Goal: Task Accomplishment & Management: Use online tool/utility

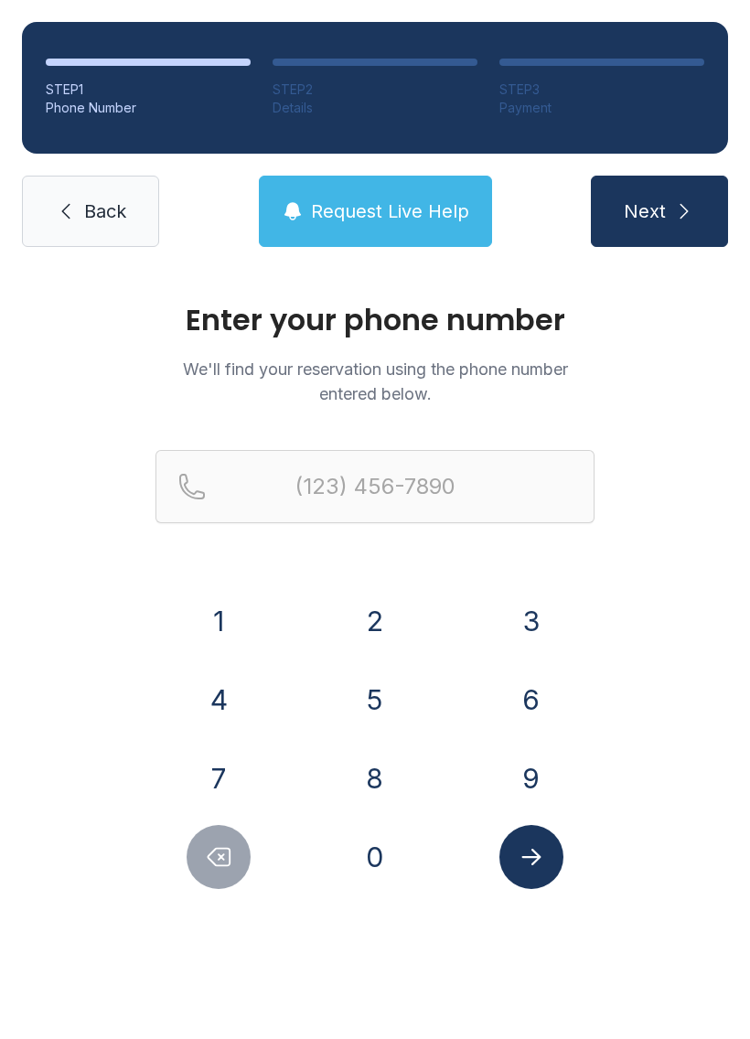
click at [382, 623] on button "2" at bounding box center [375, 621] width 64 height 64
click at [383, 840] on button "0" at bounding box center [375, 857] width 64 height 64
click at [234, 630] on button "1" at bounding box center [219, 621] width 64 height 64
click at [225, 788] on button "7" at bounding box center [219, 779] width 64 height 64
click at [366, 714] on button "5" at bounding box center [375, 700] width 64 height 64
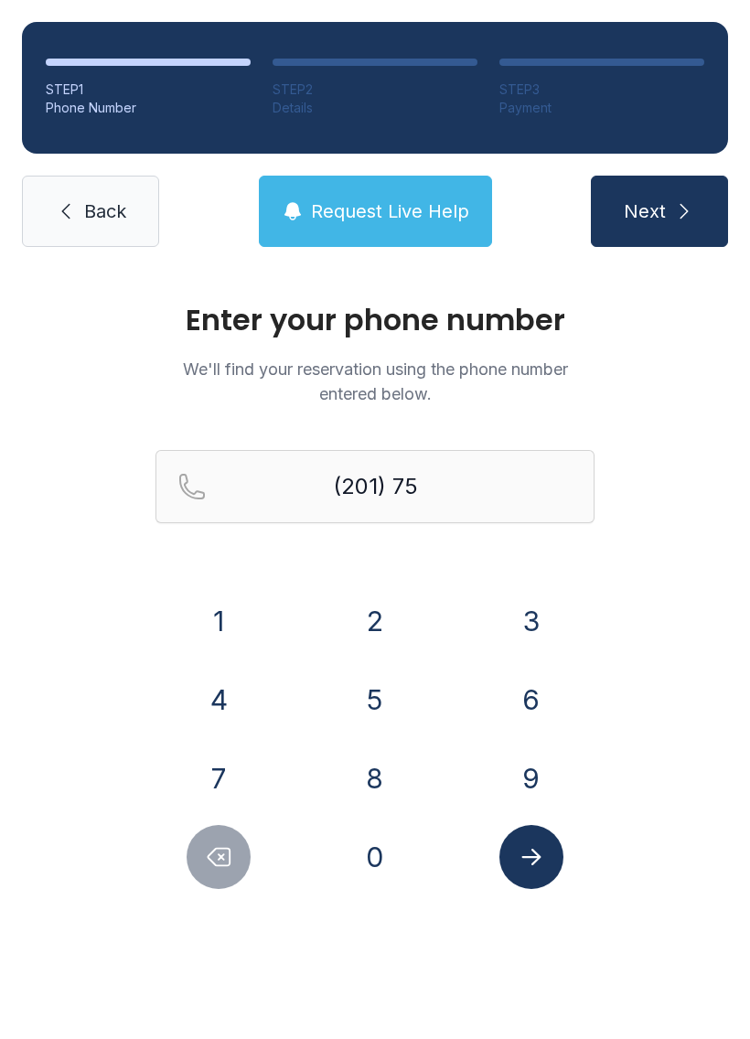
click at [243, 785] on button "7" at bounding box center [219, 779] width 64 height 64
click at [228, 681] on button "4" at bounding box center [219, 700] width 64 height 64
click at [531, 629] on button "3" at bounding box center [532, 621] width 64 height 64
click at [374, 756] on button "8" at bounding box center [375, 779] width 64 height 64
click at [219, 756] on button "7" at bounding box center [219, 779] width 64 height 64
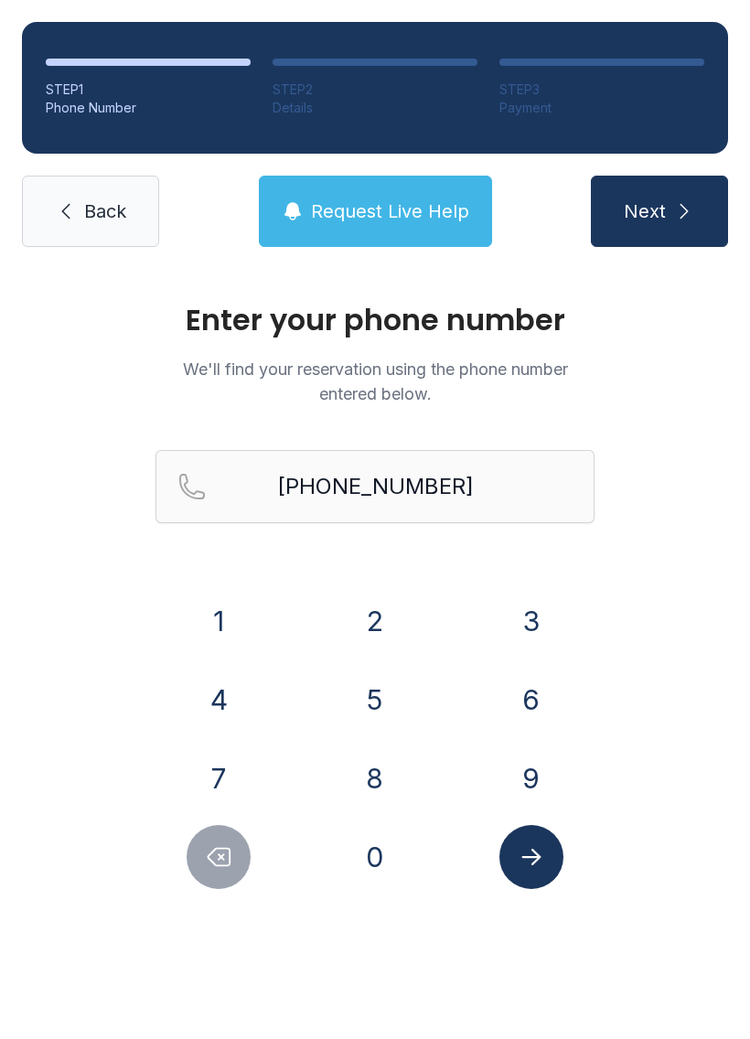
click at [521, 847] on icon "Submit lookup form" at bounding box center [531, 857] width 27 height 27
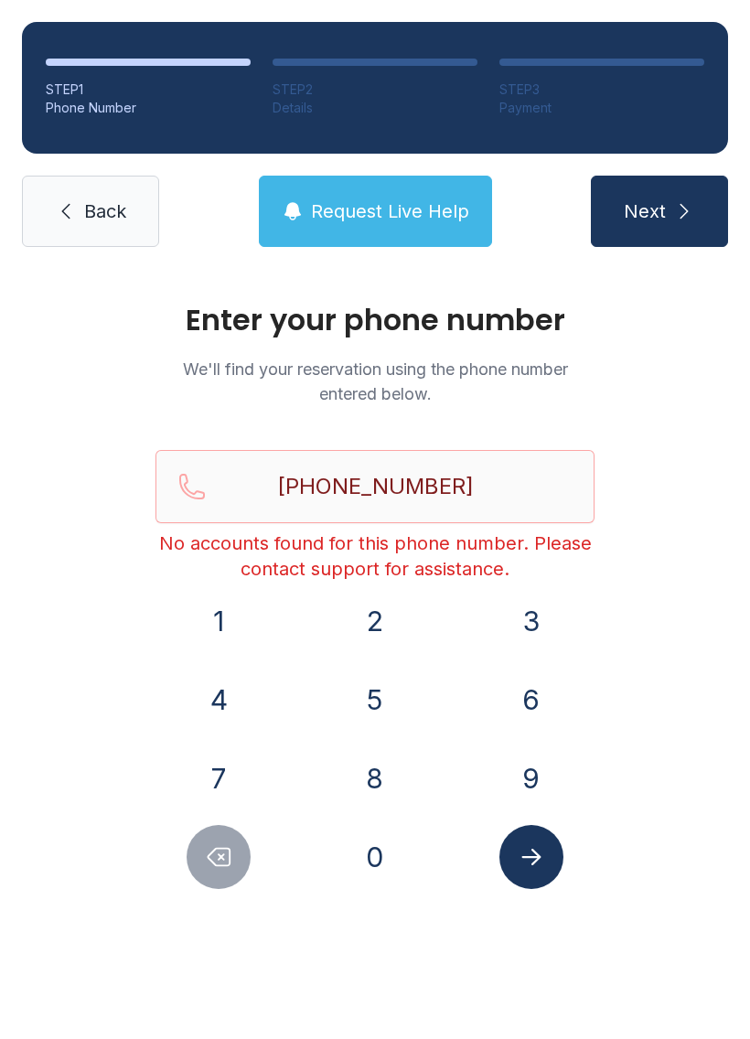
click at [222, 882] on button "Delete number" at bounding box center [219, 857] width 64 height 64
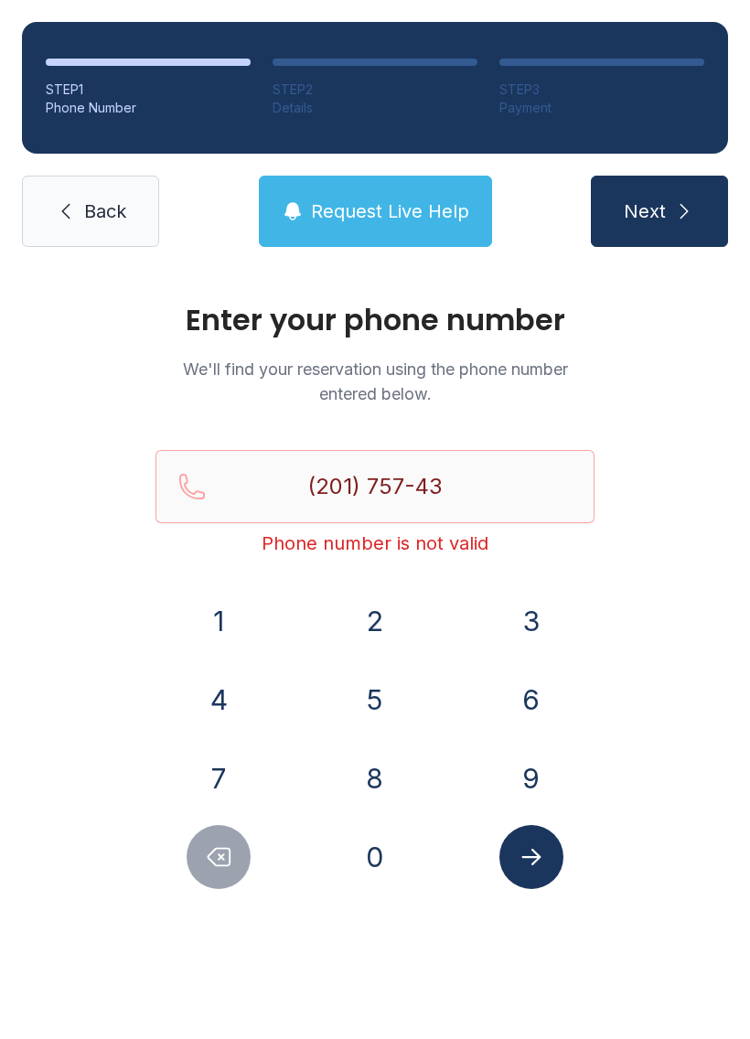
click at [219, 883] on button "Delete number" at bounding box center [219, 857] width 64 height 64
click at [225, 876] on button "Delete number" at bounding box center [219, 857] width 64 height 64
click at [224, 875] on button "Delete number" at bounding box center [219, 857] width 64 height 64
click at [221, 873] on button "Delete number" at bounding box center [219, 857] width 64 height 64
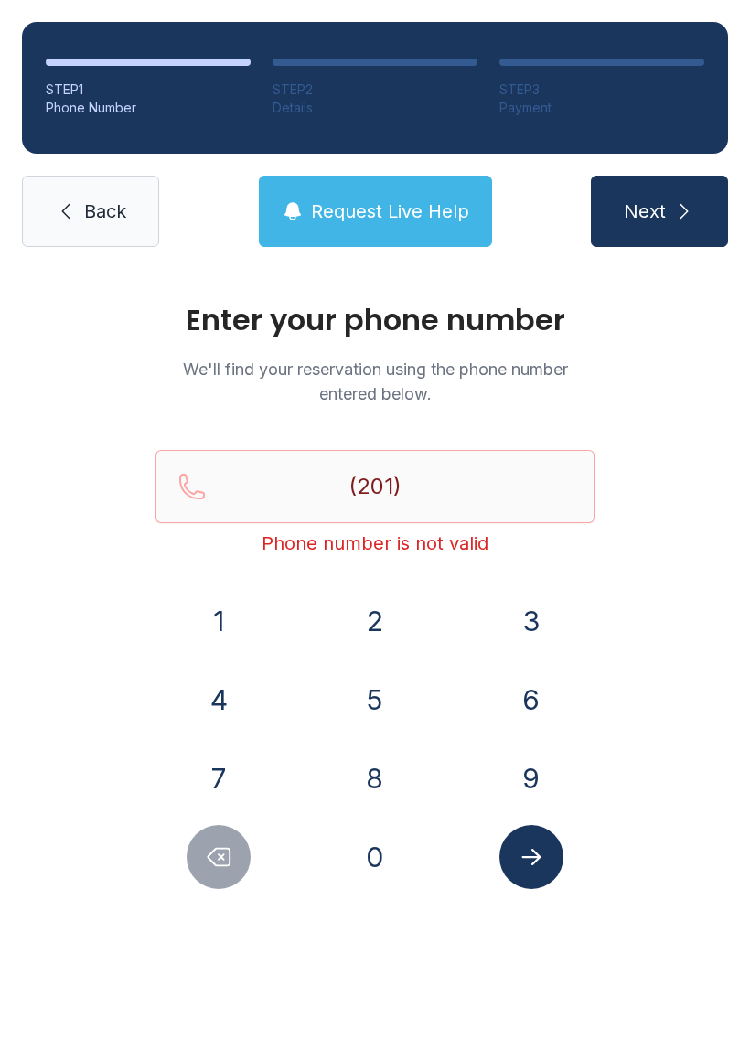
click at [220, 873] on button "Delete number" at bounding box center [219, 857] width 64 height 64
click at [211, 886] on button "Delete number" at bounding box center [219, 857] width 64 height 64
type input "(2"
click at [210, 885] on button "Delete number" at bounding box center [219, 857] width 64 height 64
click at [208, 885] on button "Delete number" at bounding box center [219, 857] width 64 height 64
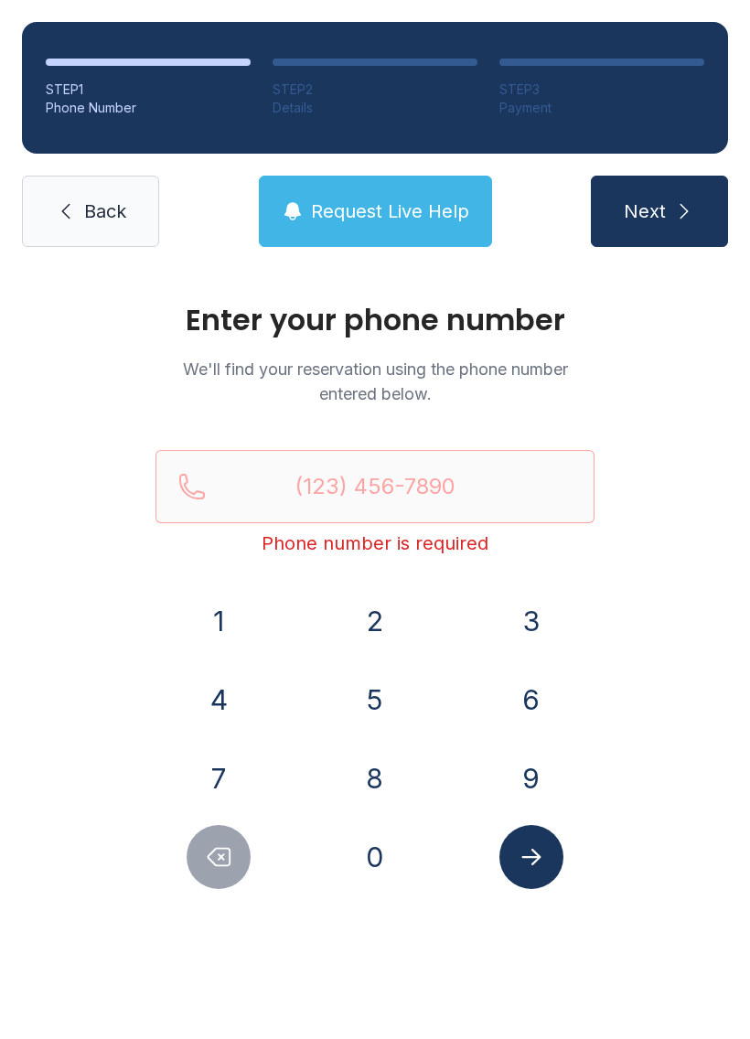
click at [393, 774] on button "8" at bounding box center [375, 779] width 64 height 64
click at [239, 624] on button "1" at bounding box center [219, 621] width 64 height 64
click at [541, 647] on button "3" at bounding box center [532, 621] width 64 height 64
click at [532, 621] on button "3" at bounding box center [532, 621] width 64 height 64
click at [202, 608] on button "1" at bounding box center [219, 621] width 64 height 64
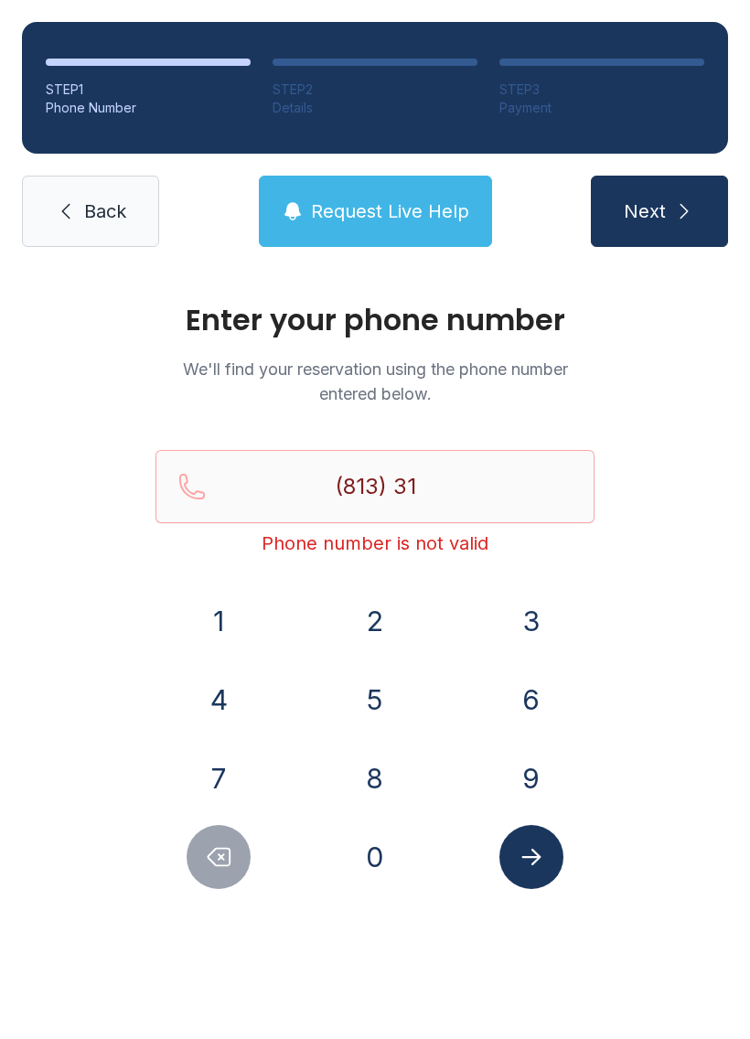
click at [365, 624] on button "2" at bounding box center [375, 621] width 64 height 64
click at [390, 695] on button "5" at bounding box center [375, 700] width 64 height 64
click at [223, 691] on button "4" at bounding box center [219, 700] width 64 height 64
click at [222, 690] on button "4" at bounding box center [219, 700] width 64 height 64
click at [217, 618] on button "1" at bounding box center [219, 621] width 64 height 64
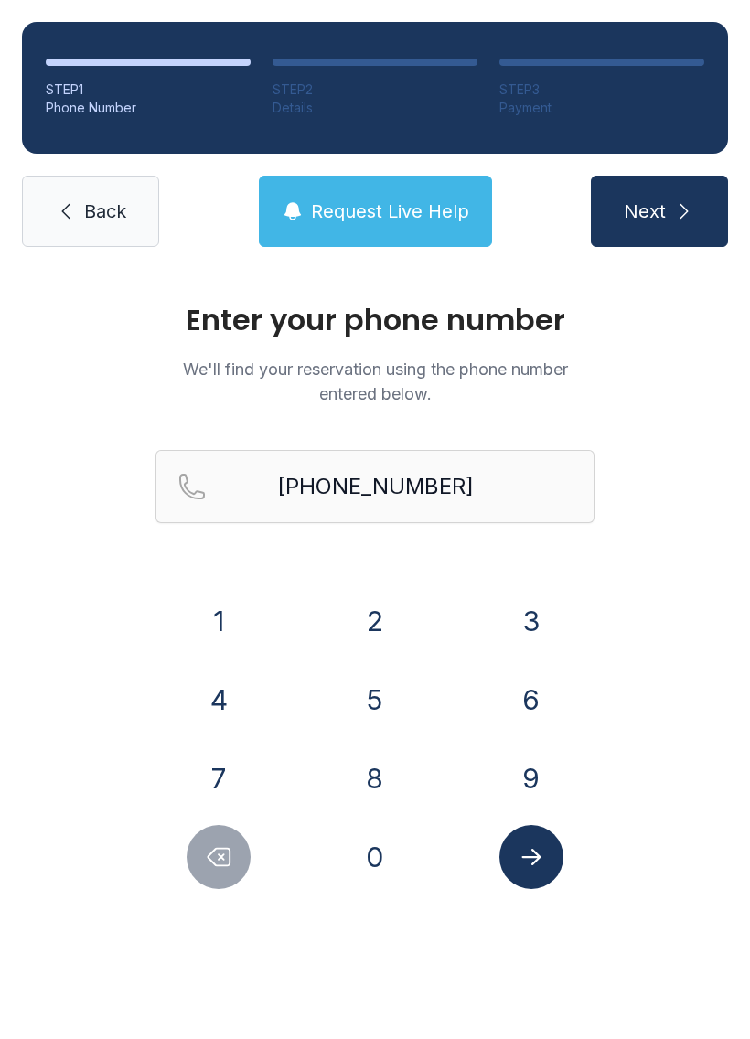
click at [543, 854] on icon "Submit lookup form" at bounding box center [531, 857] width 27 height 27
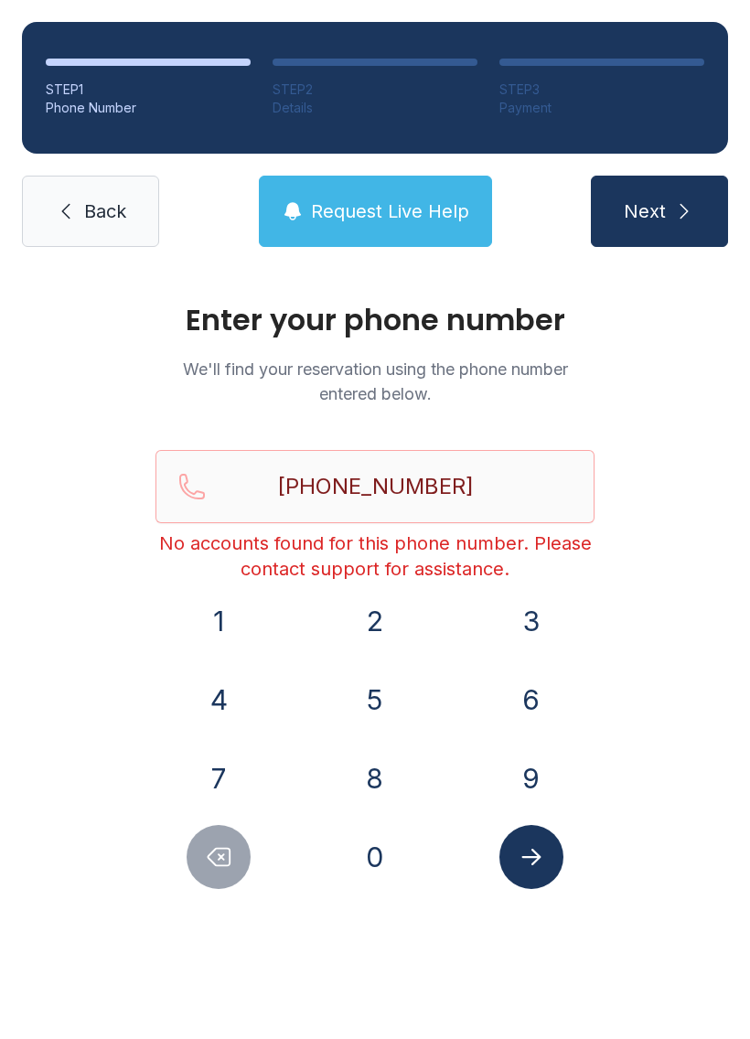
click at [230, 855] on icon "Delete number" at bounding box center [220, 857] width 22 height 17
click at [229, 855] on icon "Delete number" at bounding box center [218, 857] width 27 height 27
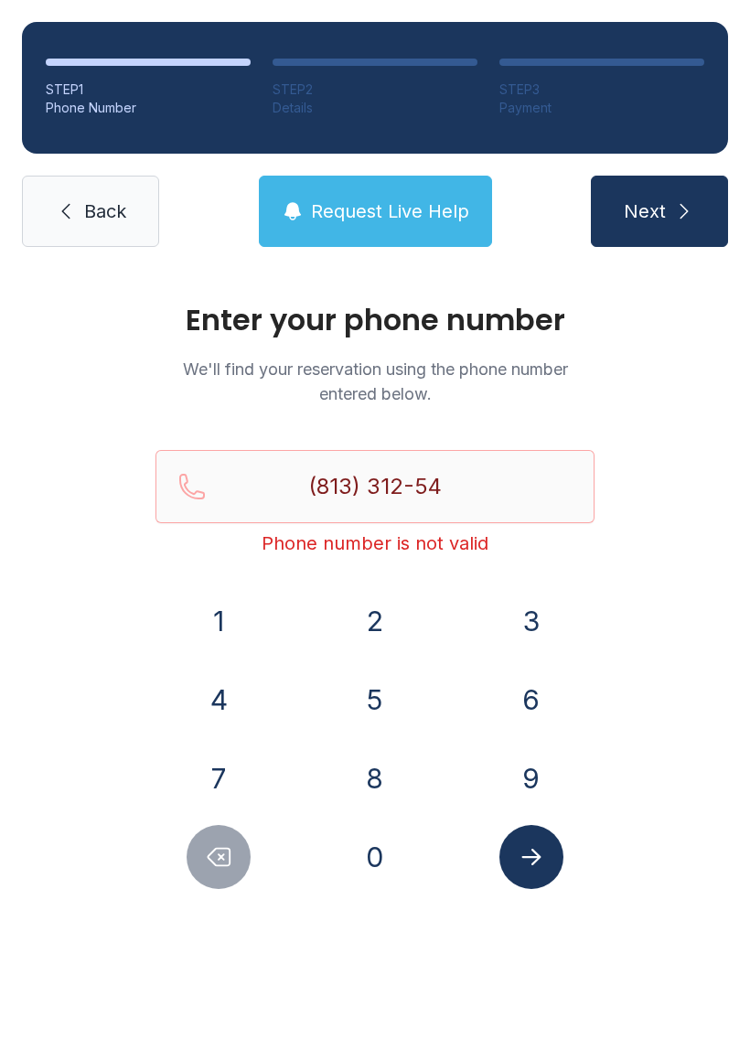
click at [220, 866] on icon "Delete number" at bounding box center [220, 857] width 22 height 17
click at [230, 862] on icon "Delete number" at bounding box center [220, 857] width 22 height 17
click at [230, 861] on icon "Delete number" at bounding box center [220, 857] width 22 height 17
click at [229, 869] on icon "Delete number" at bounding box center [218, 857] width 27 height 27
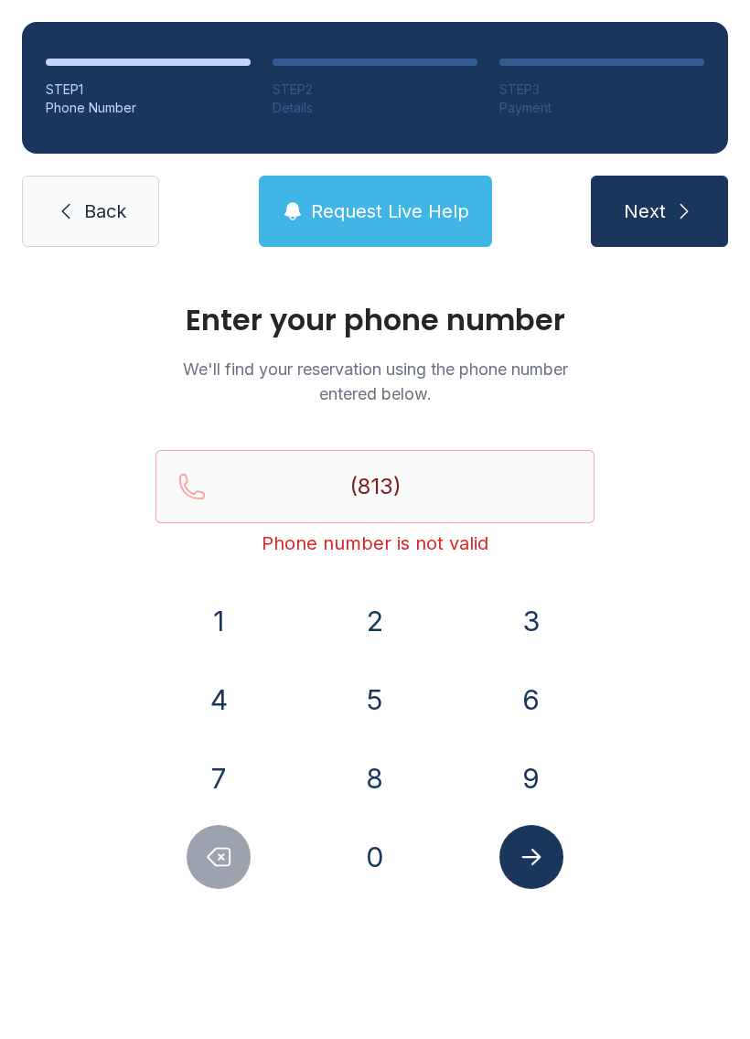
click at [229, 868] on icon "Delete number" at bounding box center [218, 857] width 27 height 27
click at [239, 858] on button "Delete number" at bounding box center [219, 857] width 64 height 64
type input "(8"
click at [239, 857] on button "Delete number" at bounding box center [219, 857] width 64 height 64
click at [233, 855] on button "Delete number" at bounding box center [219, 857] width 64 height 64
